Goal: Task Accomplishment & Management: Use online tool/utility

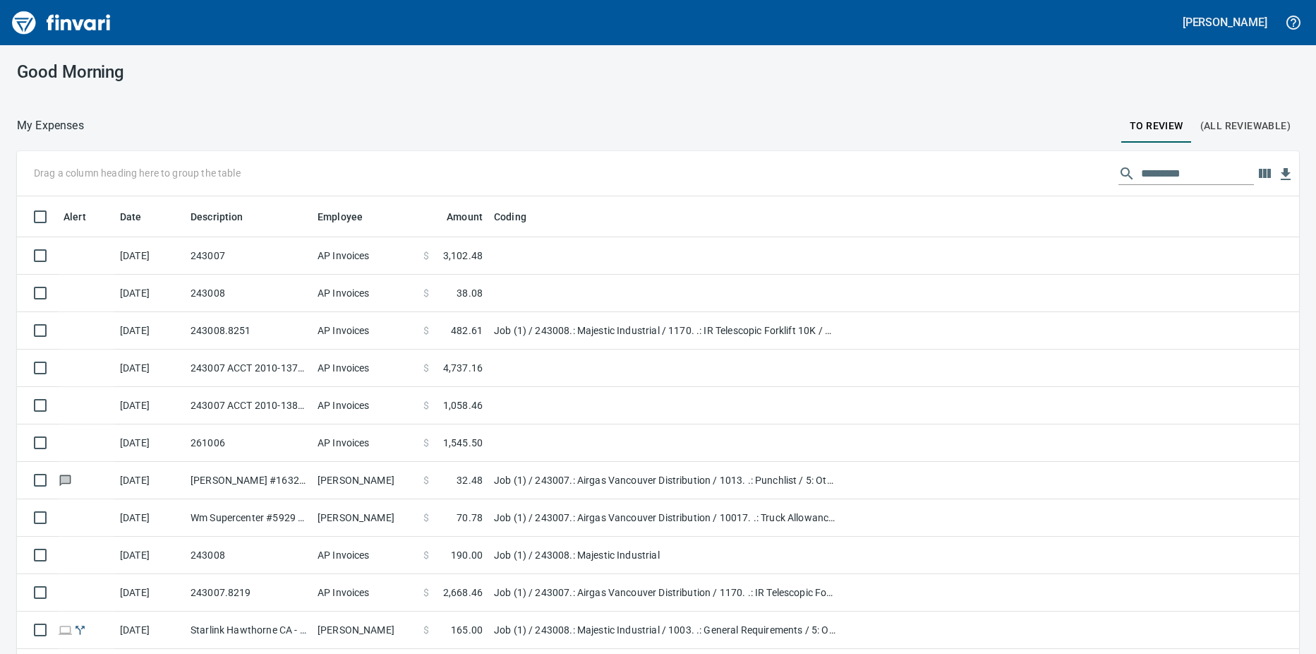
scroll to position [488, 1251]
click at [1208, 128] on span "(All Reviewable)" at bounding box center [1245, 126] width 90 height 18
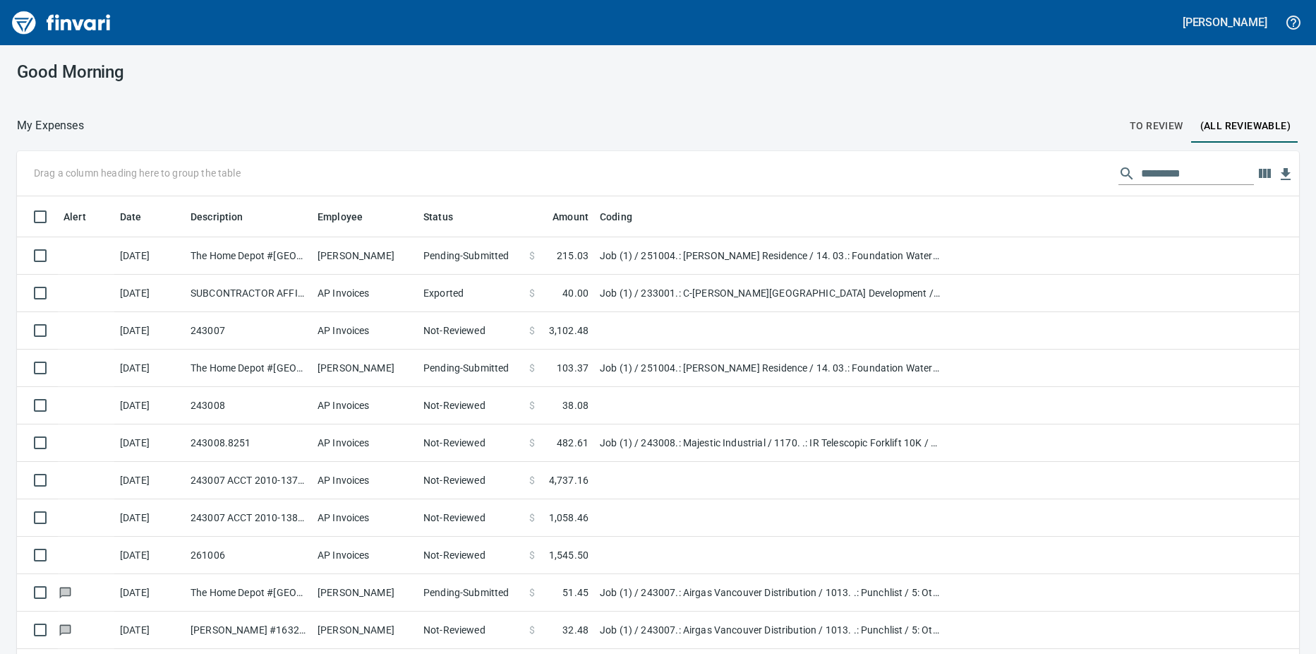
scroll to position [488, 1251]
click at [1259, 176] on icon "button" at bounding box center [1265, 173] width 12 height 9
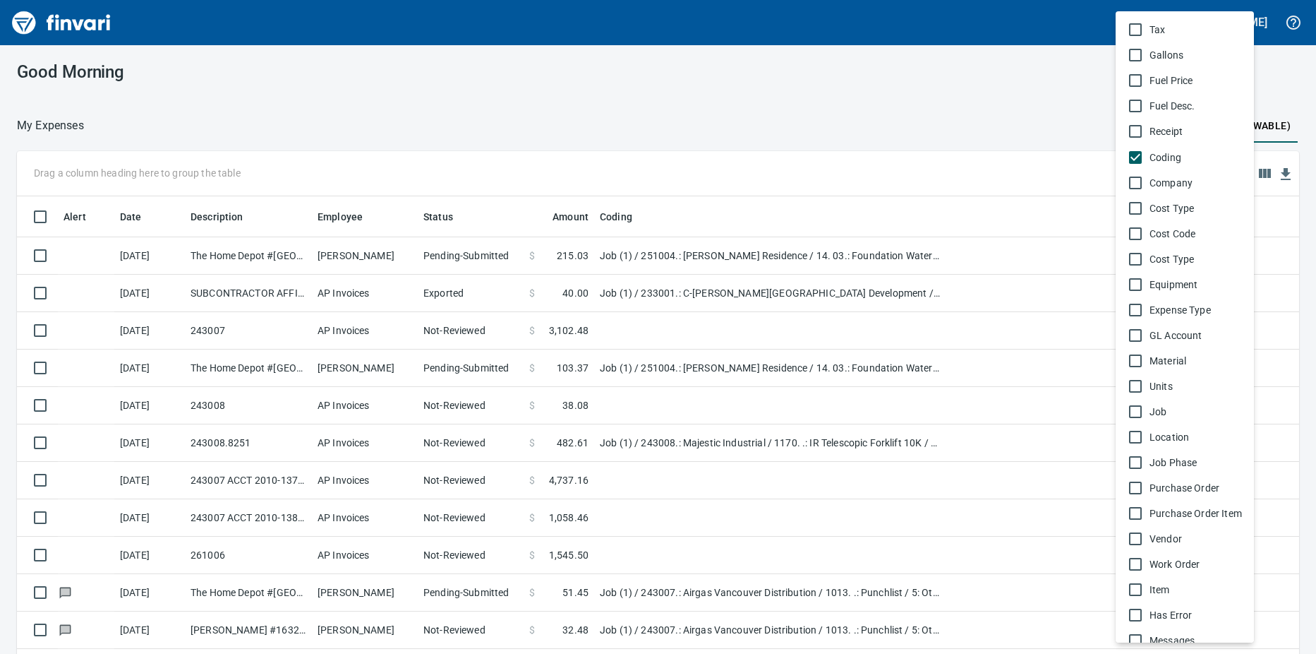
scroll to position [702, 0]
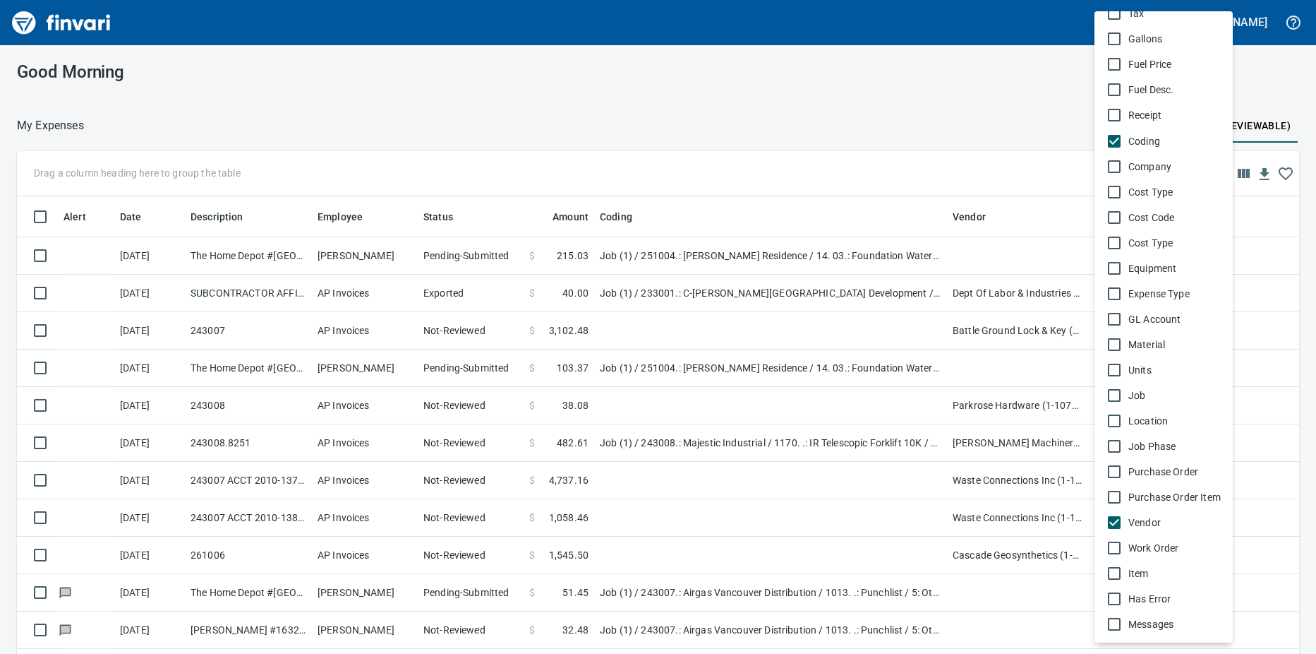
drag, startPoint x: 994, startPoint y: 214, endPoint x: 48, endPoint y: 174, distance: 946.6
click at [48, 174] on div at bounding box center [658, 327] width 1316 height 654
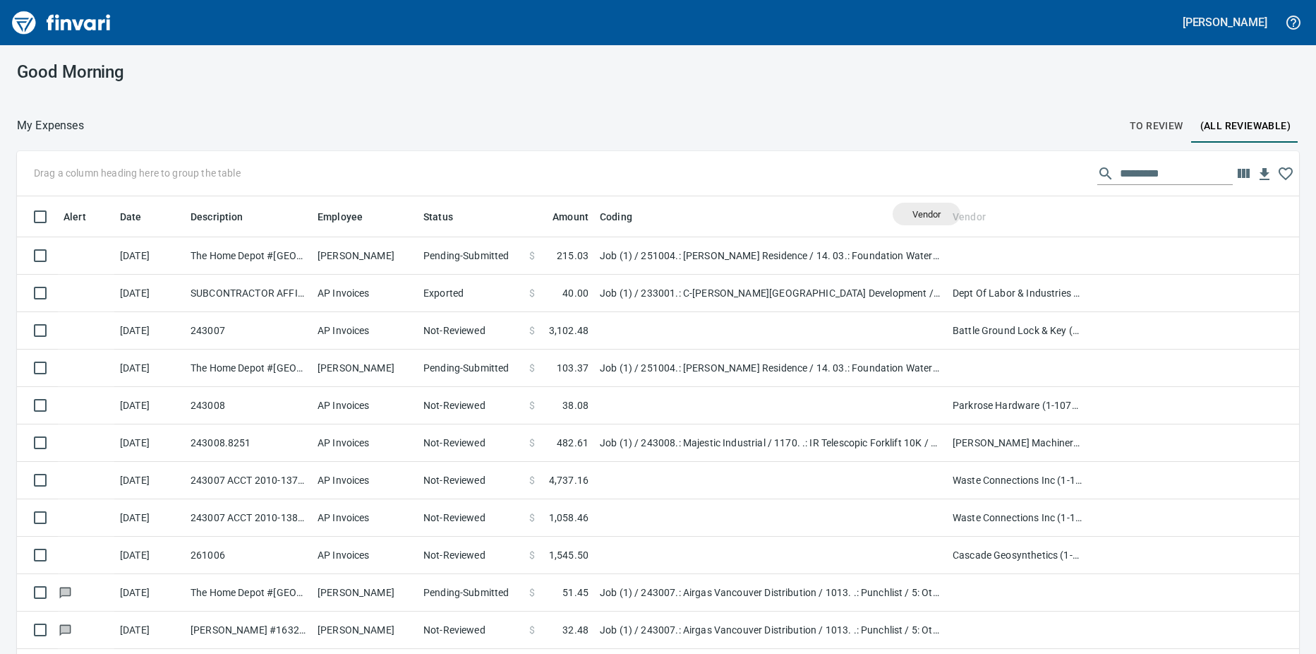
scroll to position [488, 1251]
drag, startPoint x: 980, startPoint y: 219, endPoint x: 73, endPoint y: 170, distance: 908.9
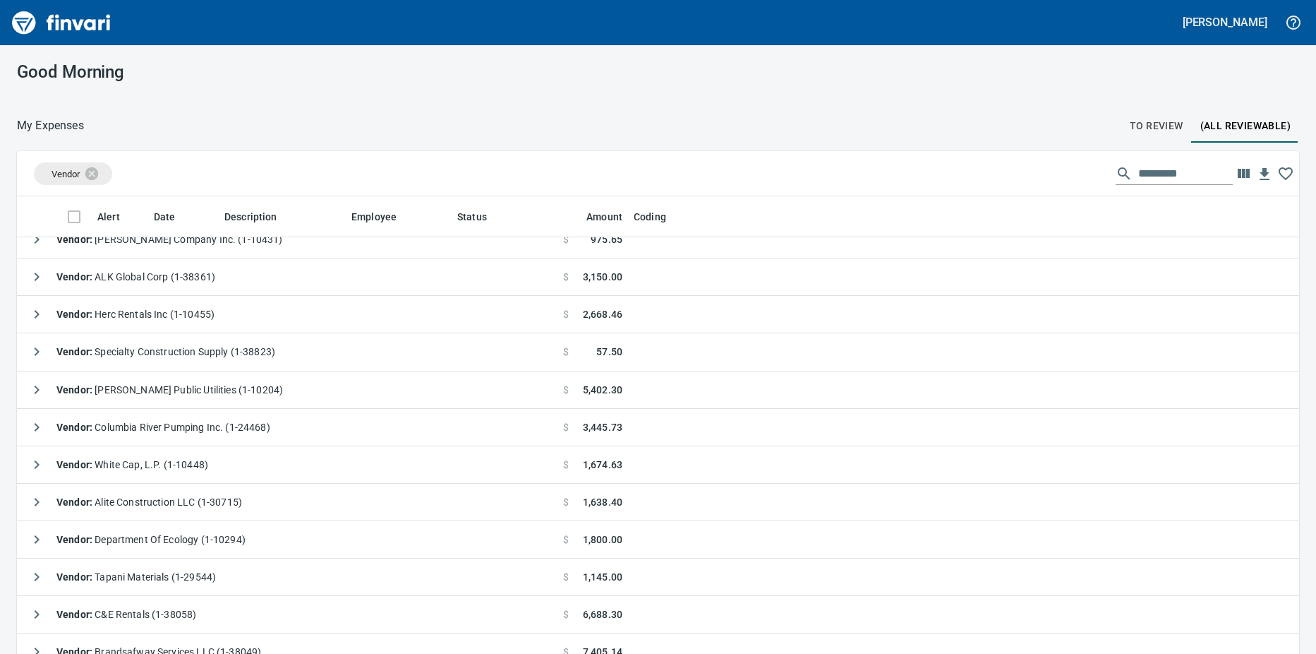
scroll to position [423, 0]
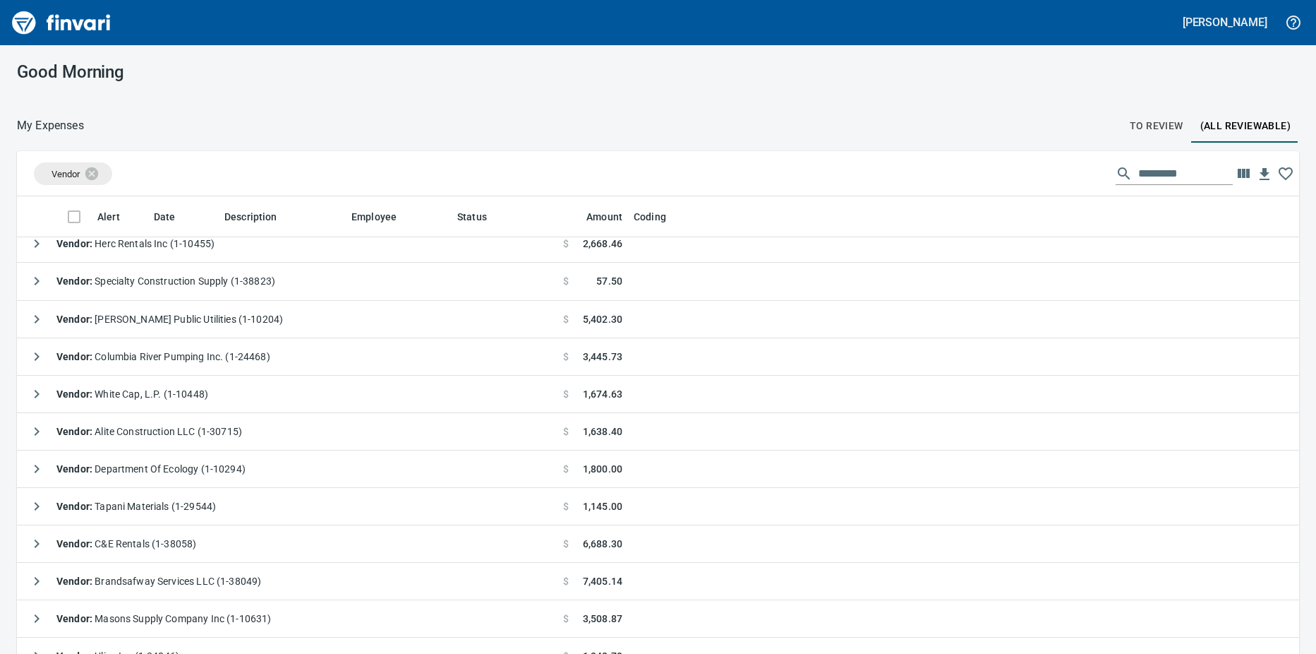
click at [40, 317] on icon "button" at bounding box center [36, 319] width 17 height 17
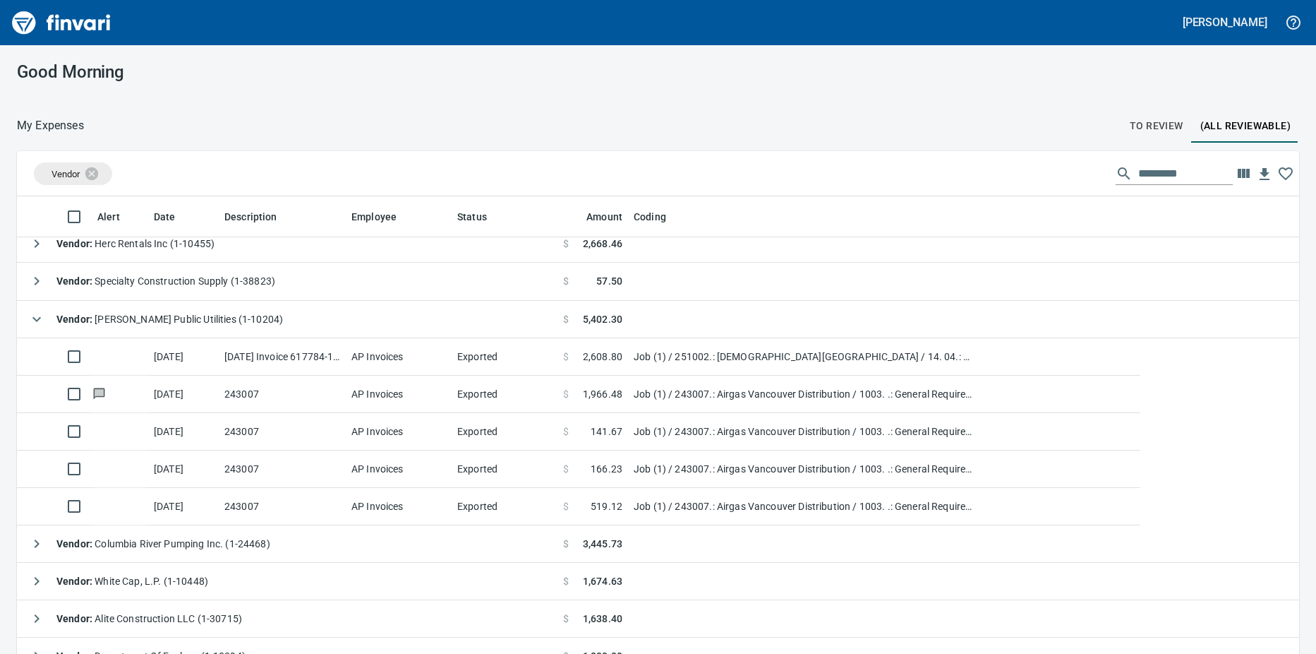
click at [309, 358] on td "[DATE] Invoice 617784-1 from [PERSON_NAME] Public Utilities (1-10204)" at bounding box center [282, 356] width 127 height 37
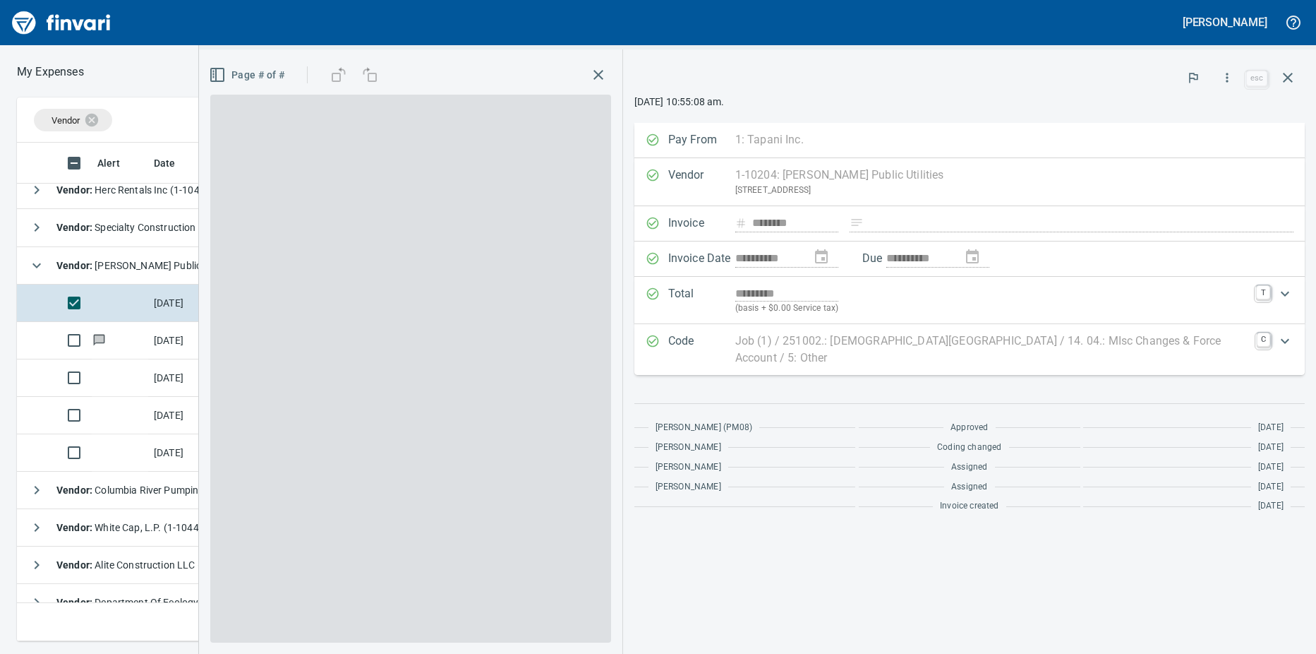
scroll to position [477, 908]
